Goal: Transaction & Acquisition: Purchase product/service

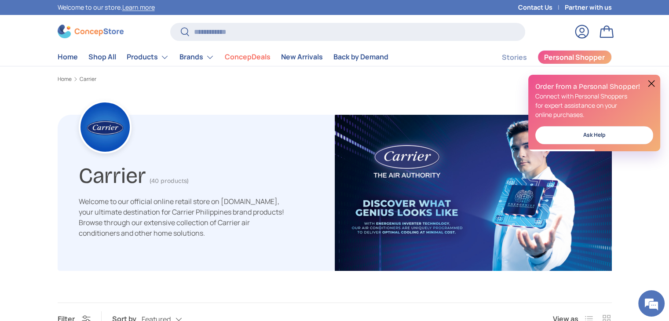
click at [649, 83] on button at bounding box center [651, 83] width 11 height 11
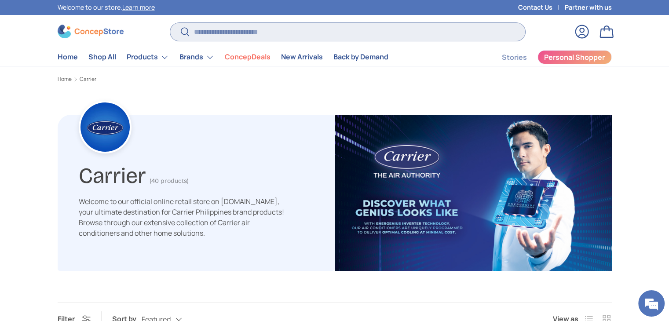
click at [301, 34] on input "Search" at bounding box center [347, 32] width 354 height 18
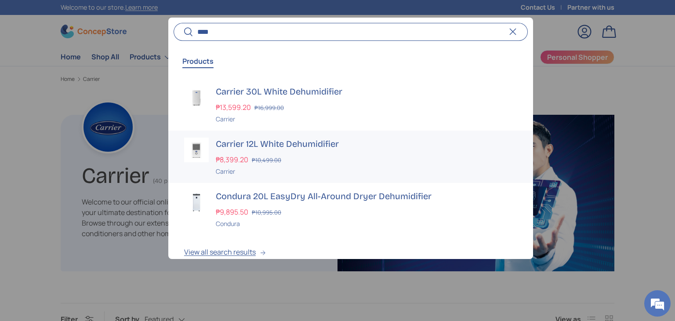
type input "****"
click at [311, 150] on div "Carrier 12L White Dehumidifier ₱8,399.20 ₱10,499.00 Unit price / Unavailable Ca…" at bounding box center [367, 157] width 302 height 38
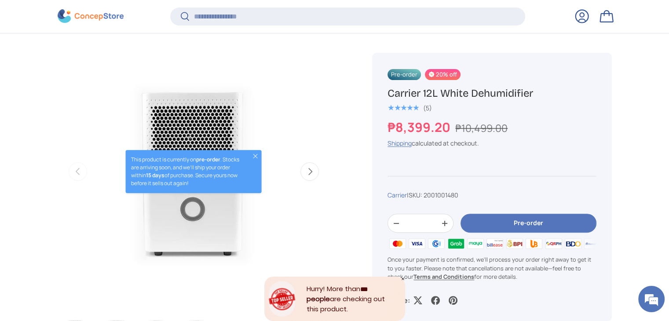
scroll to position [301, 0]
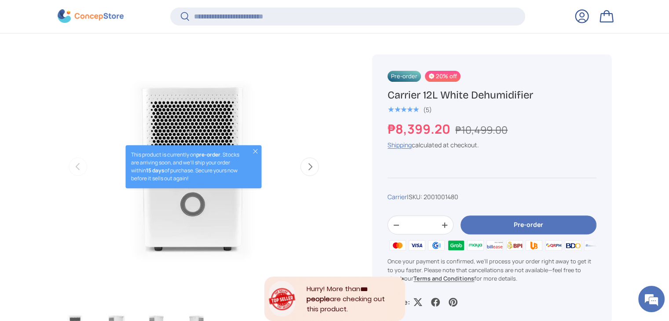
click at [508, 226] on button "Pre-order" at bounding box center [527, 224] width 135 height 19
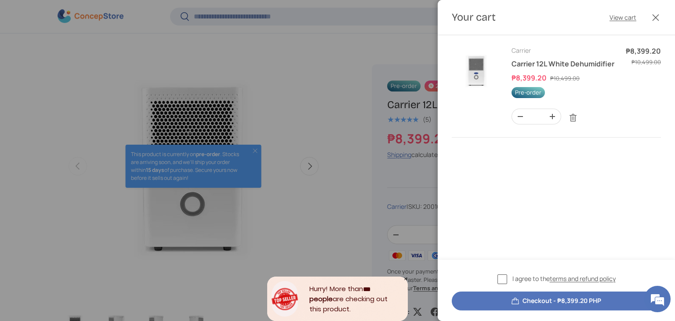
scroll to position [0, 0]
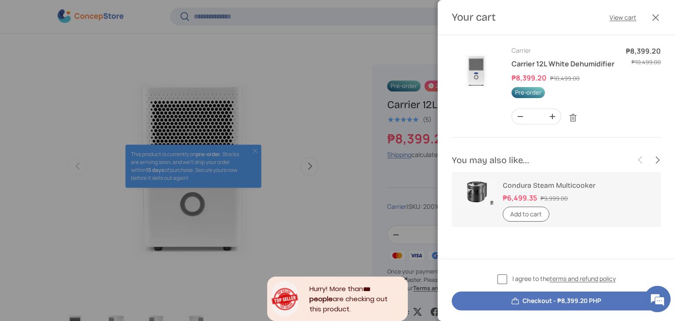
click at [547, 294] on button "Checkout - ₱8,399.20 PHP" at bounding box center [556, 301] width 209 height 19
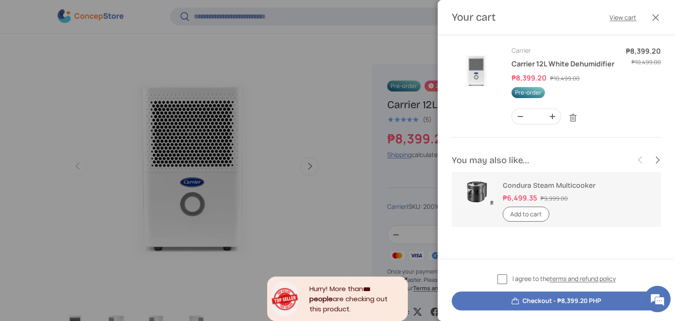
click at [500, 280] on label "I agree to the terms and refund policy" at bounding box center [557, 279] width 118 height 10
click at [508, 304] on button "Checkout - ₱8,399.20 PHP" at bounding box center [556, 301] width 209 height 19
